Goal: Check status: Check status

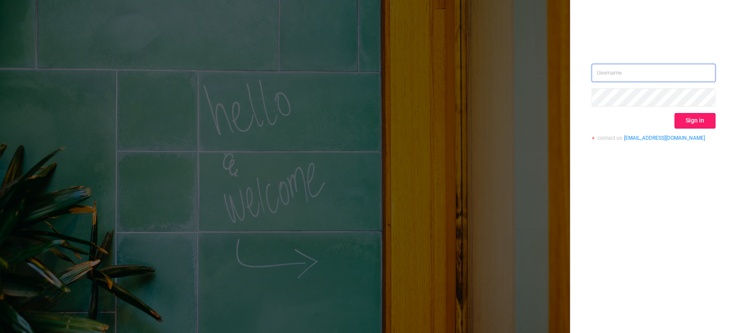
type input "[EMAIL_ADDRESS][DOMAIN_NAME]"
click at [686, 125] on button "Sign in" at bounding box center [694, 121] width 41 height 16
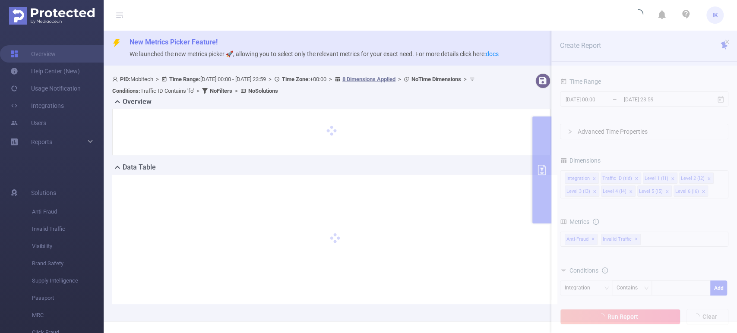
click at [638, 100] on section "PID: Mobitech > Time Range: [DATE] 00:00 - [DATE] 23:59 > Time Zone: +00:00 > 8…" at bounding box center [420, 196] width 633 height 252
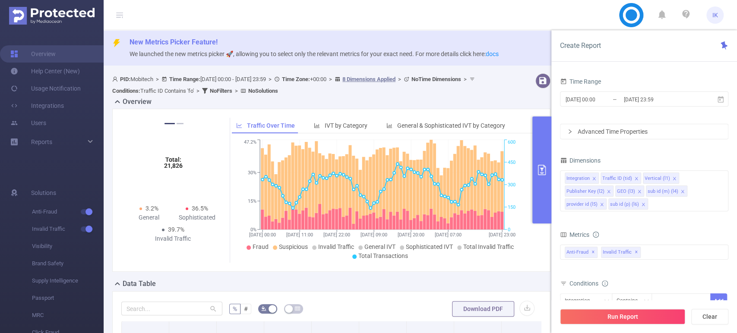
click at [638, 100] on input "[DATE] 23:59" at bounding box center [658, 100] width 70 height 12
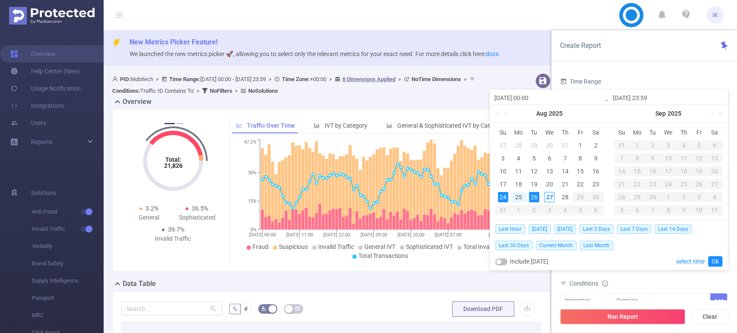
click at [517, 195] on div "25" at bounding box center [518, 197] width 10 height 10
click at [545, 198] on div "27" at bounding box center [549, 197] width 10 height 10
type input "[DATE] 00:00"
type input "[DATE] 23:59"
type input "[DATE] 00:00"
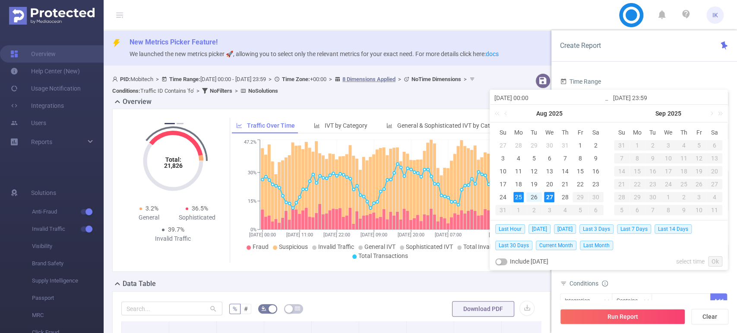
type input "[DATE] 23:59"
click at [711, 262] on link "Ok" at bounding box center [715, 261] width 14 height 10
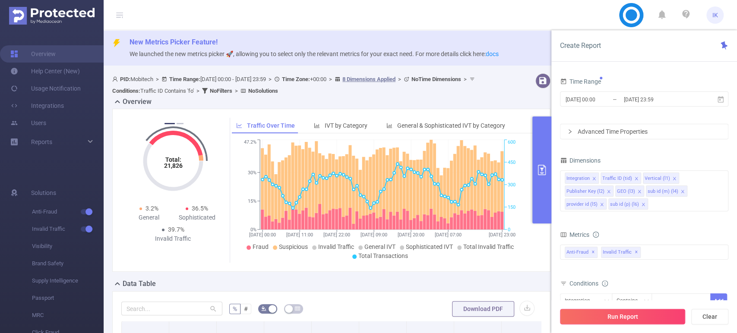
click at [624, 315] on button "Run Report" at bounding box center [622, 317] width 125 height 16
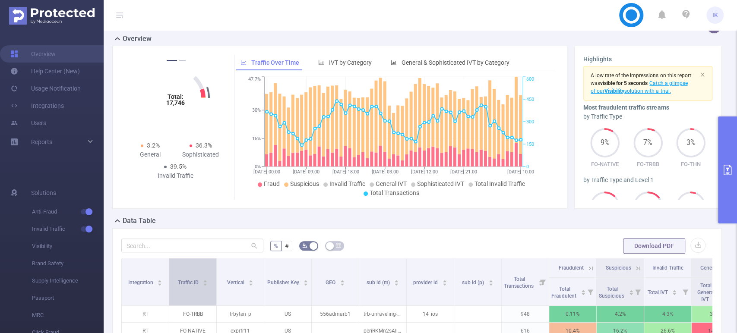
scroll to position [96, 0]
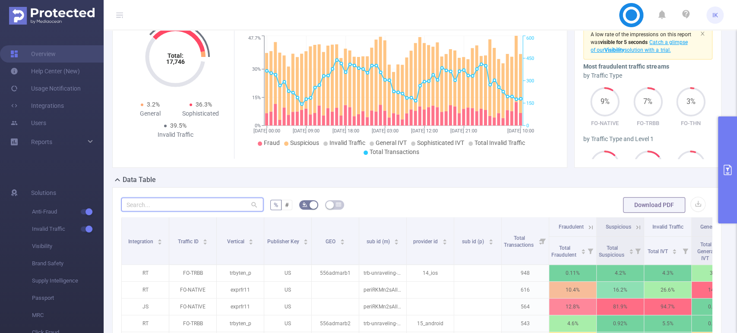
click at [157, 211] on input "text" at bounding box center [192, 205] width 142 height 14
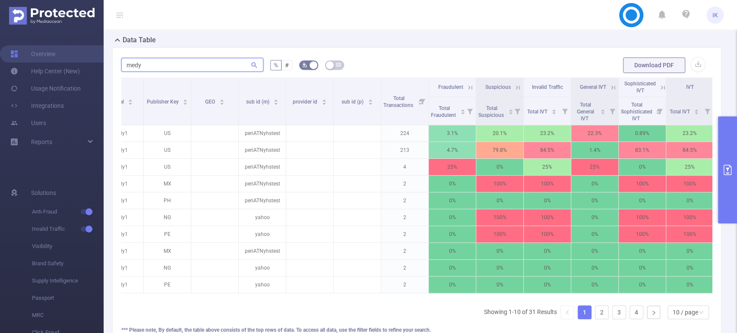
scroll to position [0, 131]
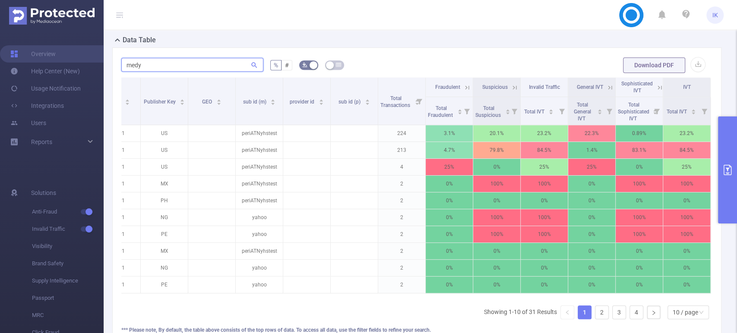
type input "medy"
click at [653, 91] on icon at bounding box center [658, 87] width 10 height 9
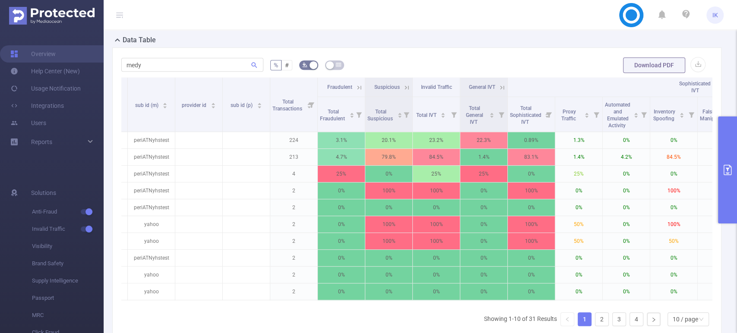
scroll to position [0, 0]
